Goal: Learn about a topic

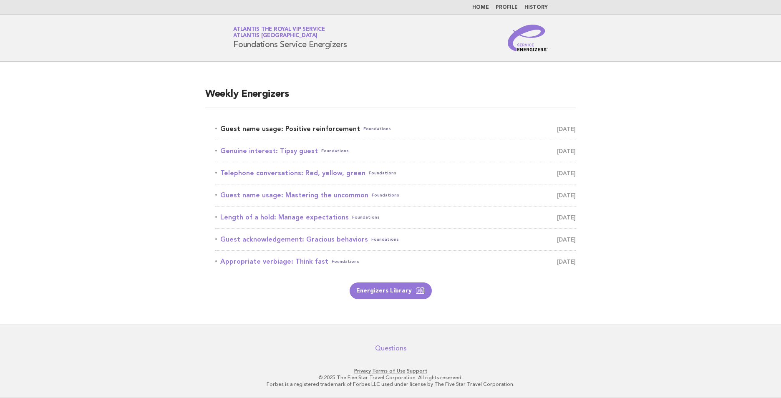
click at [303, 131] on link "Guest name usage: Positive reinforcement Foundations [DATE]" at bounding box center [395, 129] width 361 height 12
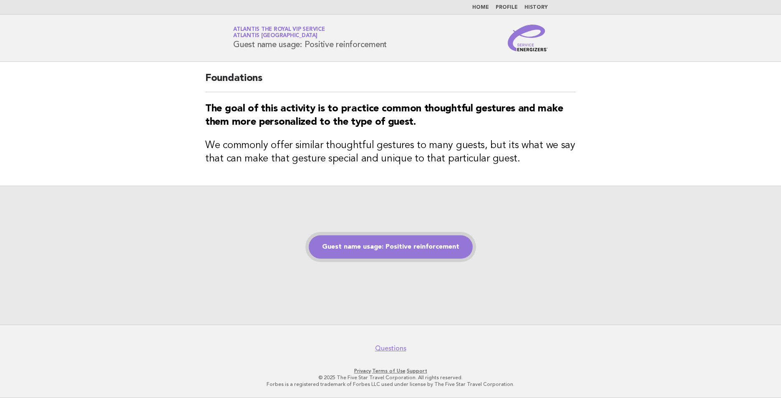
click at [392, 246] on link "Guest name usage: Positive reinforcement" at bounding box center [391, 246] width 164 height 23
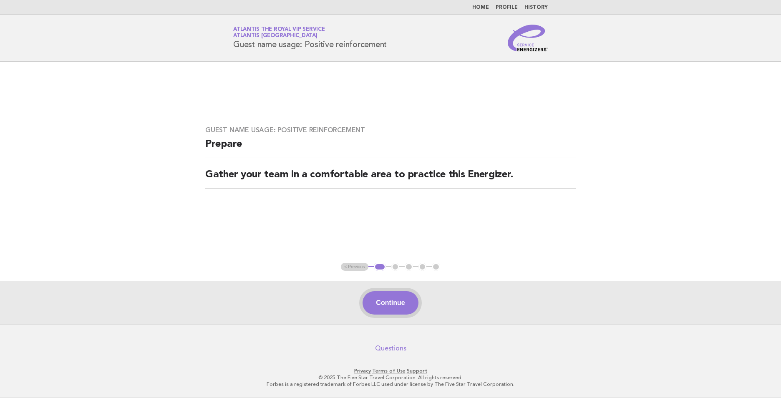
click at [412, 293] on button "Continue" at bounding box center [391, 302] width 56 height 23
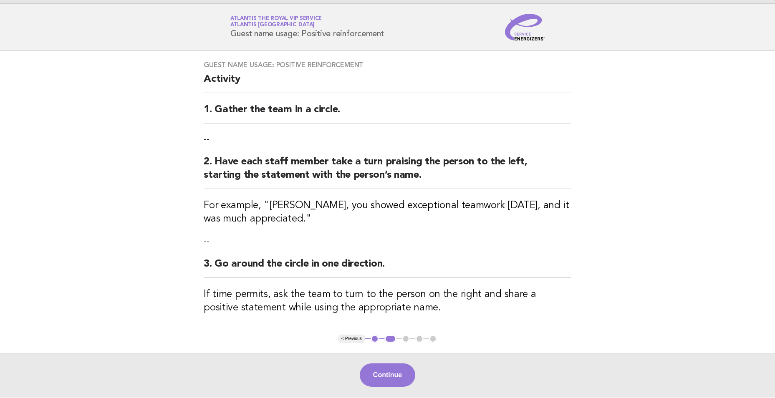
scroll to position [42, 0]
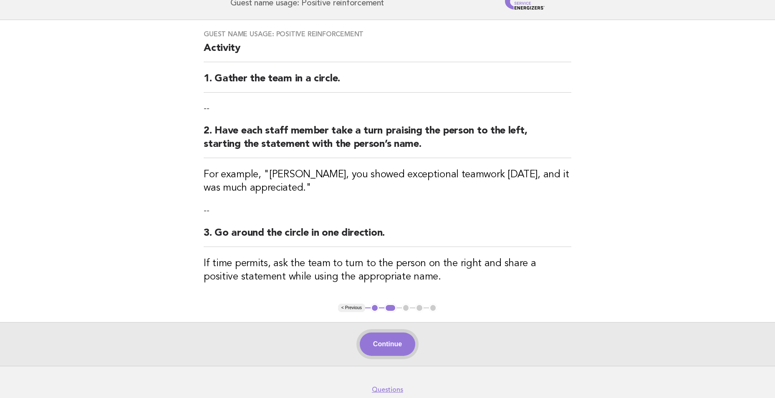
click at [386, 344] on button "Continue" at bounding box center [388, 344] width 56 height 23
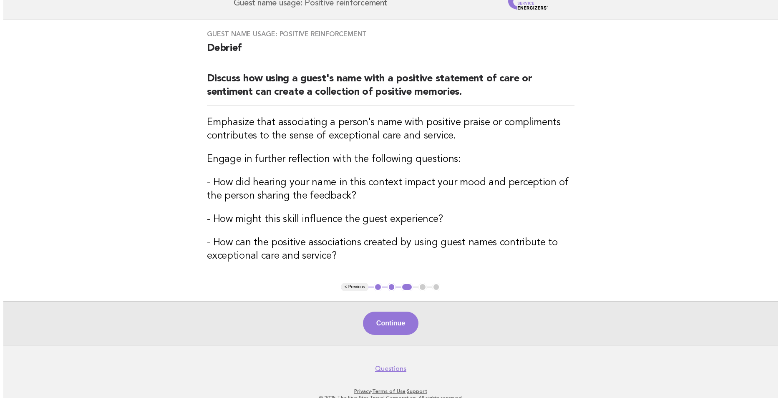
scroll to position [0, 0]
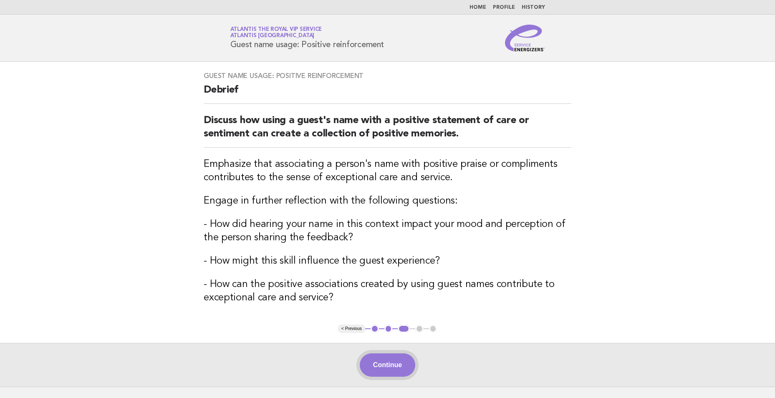
click at [378, 363] on button "Continue" at bounding box center [388, 364] width 56 height 23
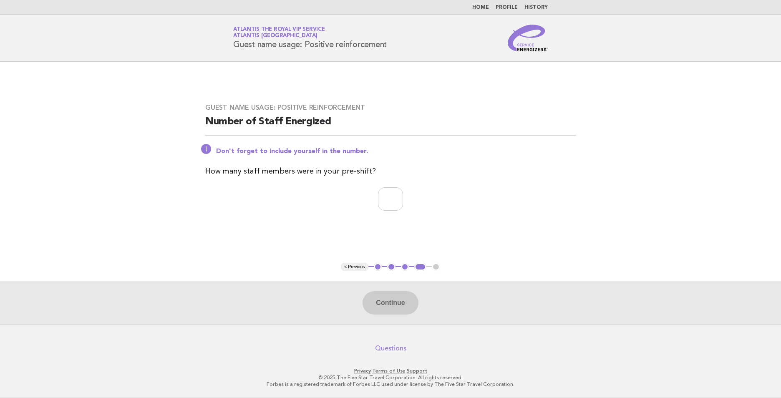
click at [477, 5] on link "Home" at bounding box center [480, 7] width 17 height 5
